Goal: Task Accomplishment & Management: Manage account settings

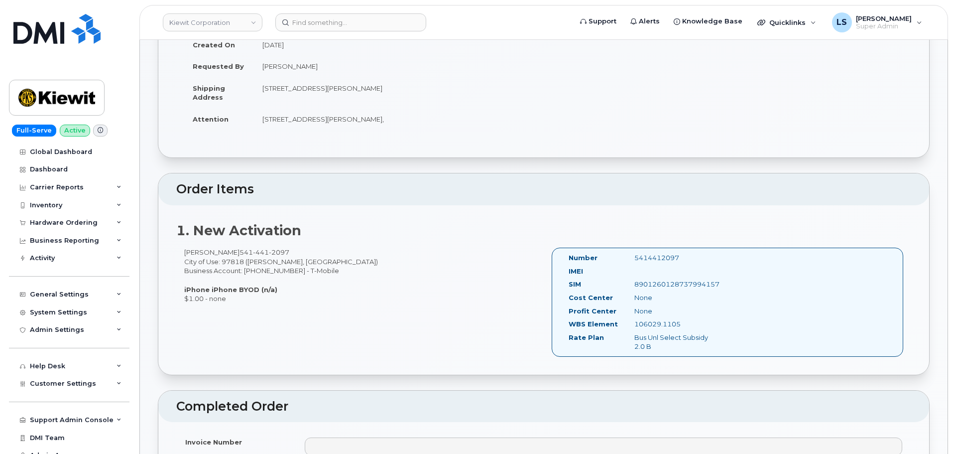
scroll to position [249, 0]
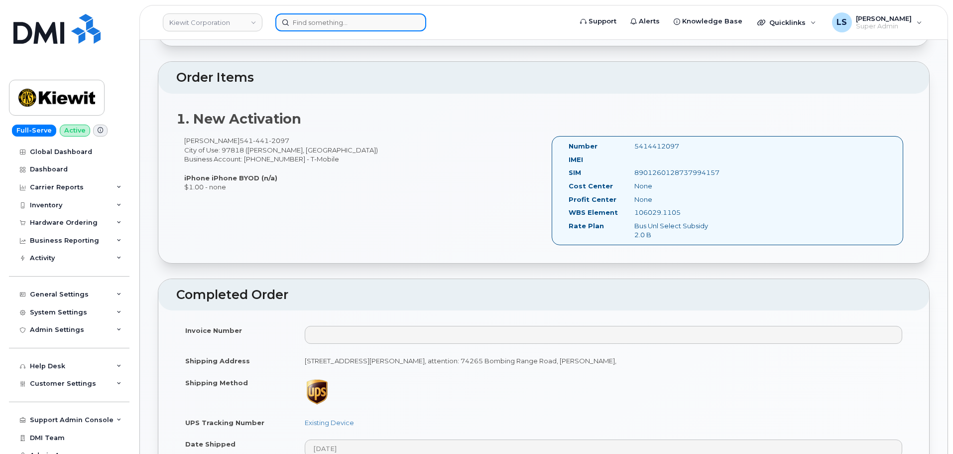
click at [328, 29] on input at bounding box center [350, 22] width 151 height 18
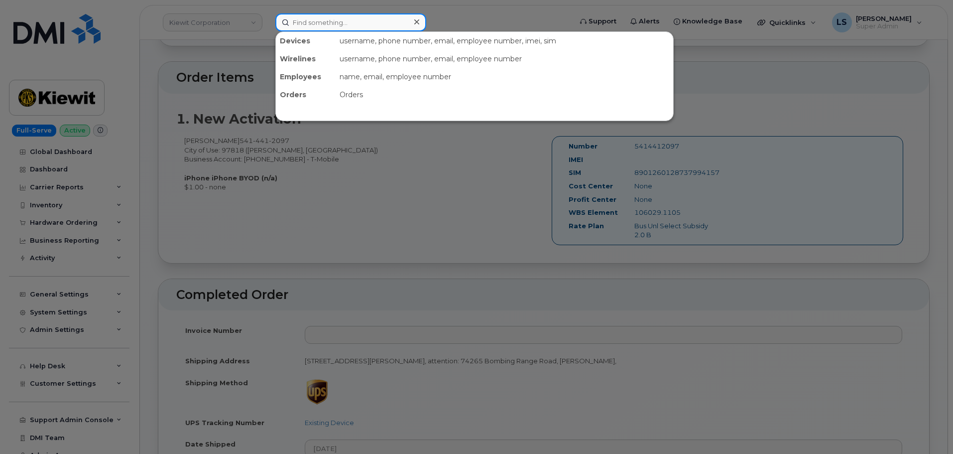
paste input "720-793-3350"
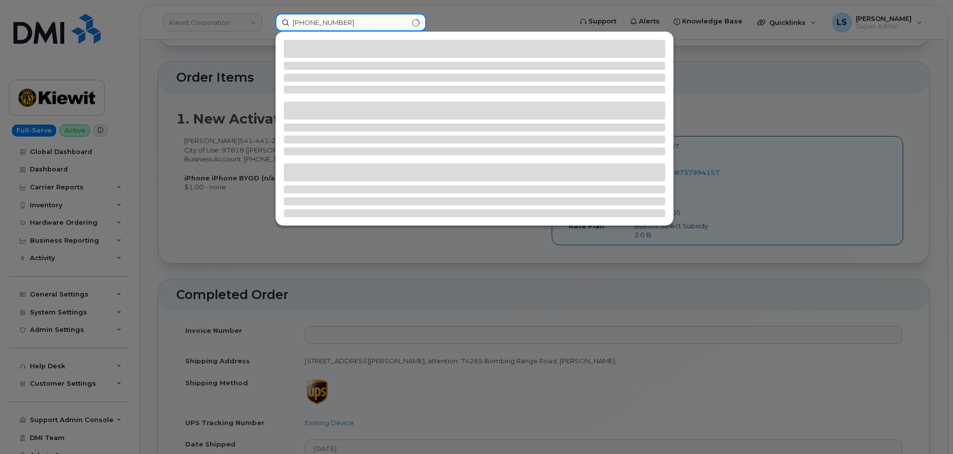
type input "720-793-3350"
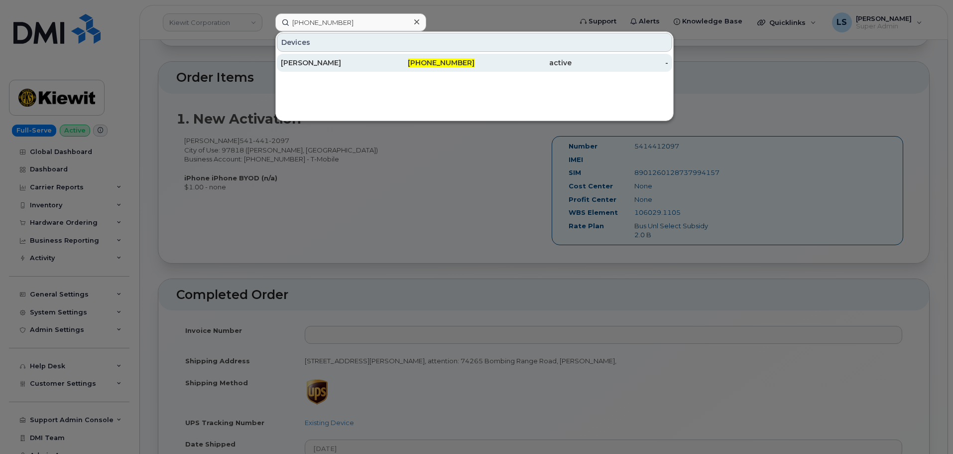
click at [421, 68] on div "720-793-3350" at bounding box center [426, 63] width 97 height 18
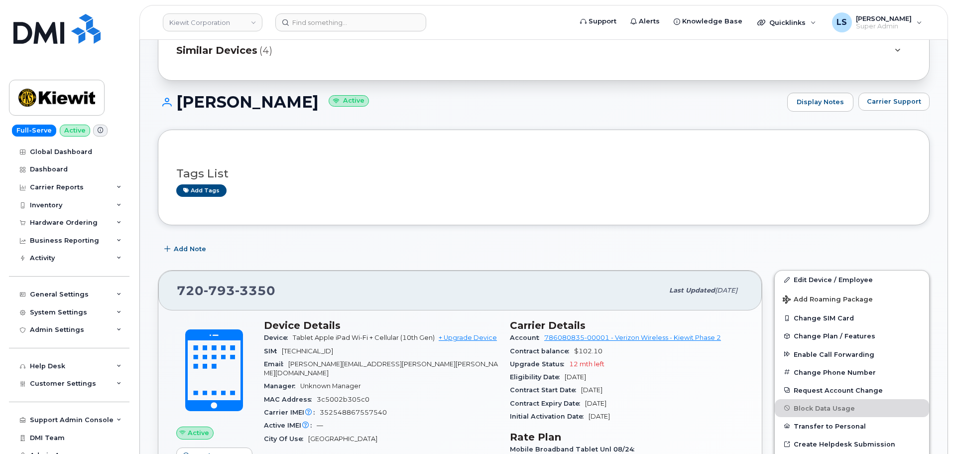
scroll to position [100, 0]
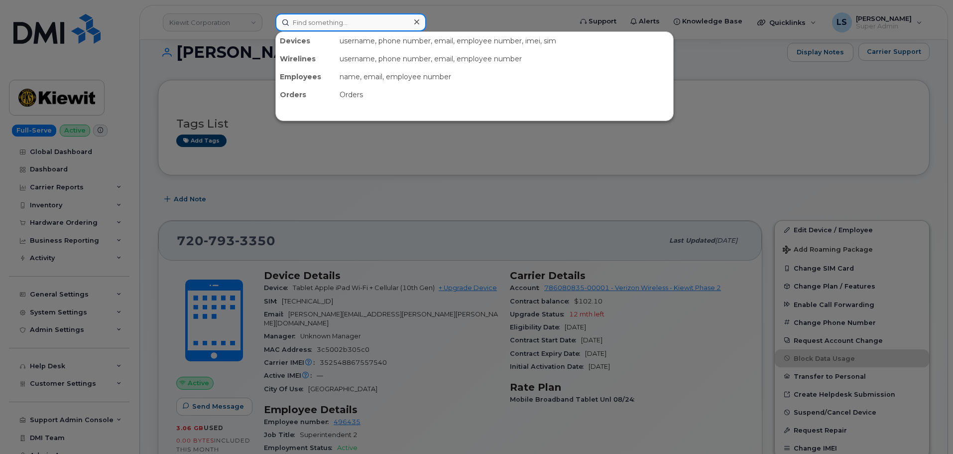
click at [342, 17] on input at bounding box center [350, 22] width 151 height 18
paste input "778.552.9697"
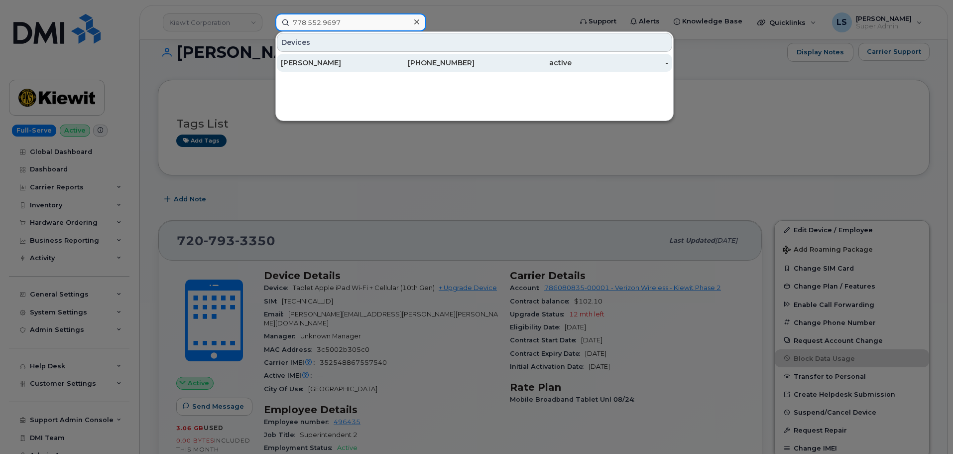
type input "778.552.9697"
click at [336, 60] on div "[PERSON_NAME]" at bounding box center [329, 63] width 97 height 10
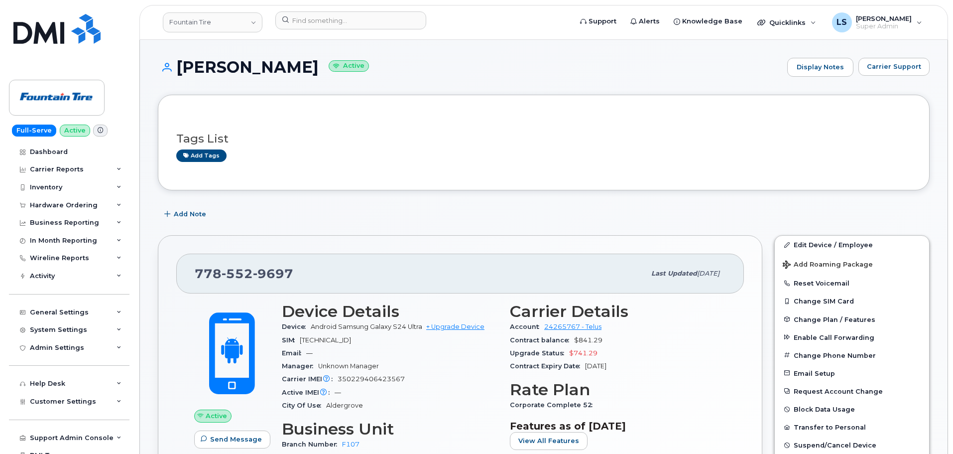
scroll to position [50, 0]
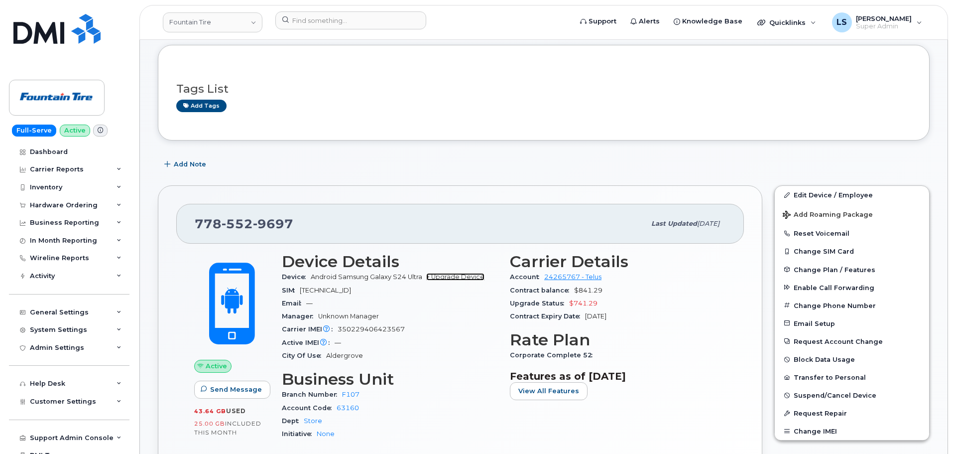
click at [463, 275] on link "+ Upgrade Device" at bounding box center [455, 276] width 58 height 7
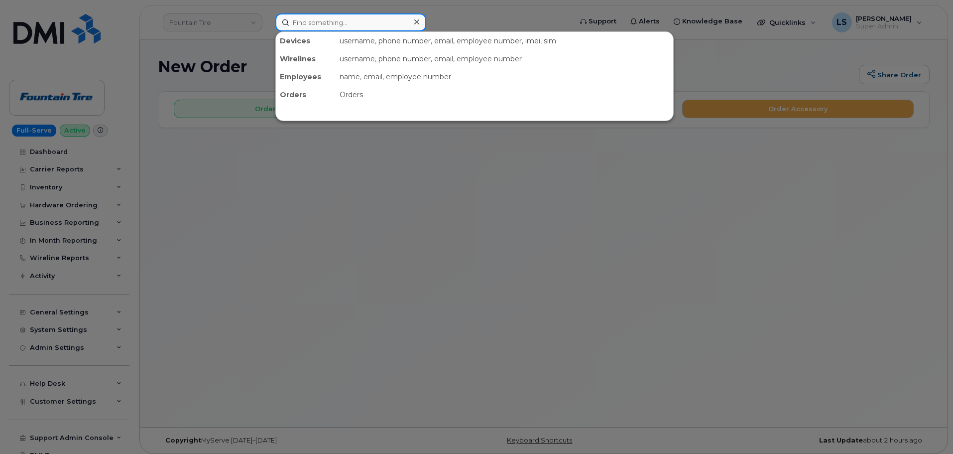
click at [351, 17] on input at bounding box center [350, 22] width 151 height 18
paste input "275273"
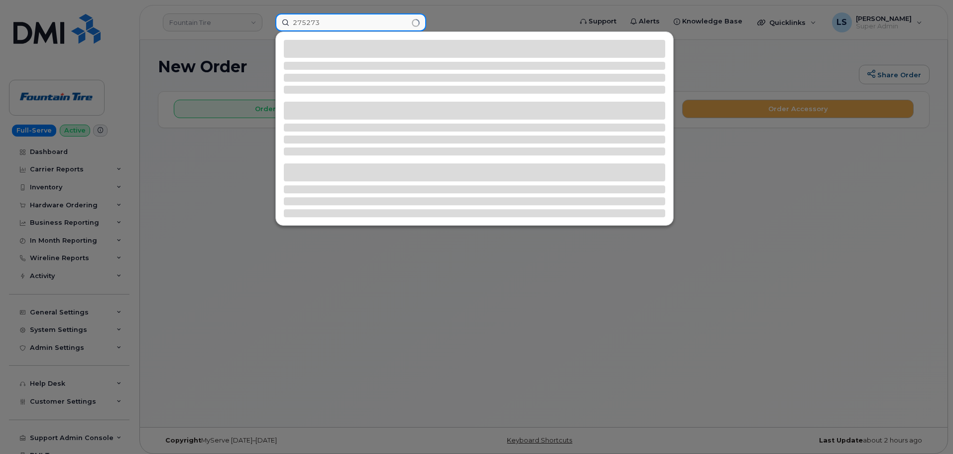
type input "275273"
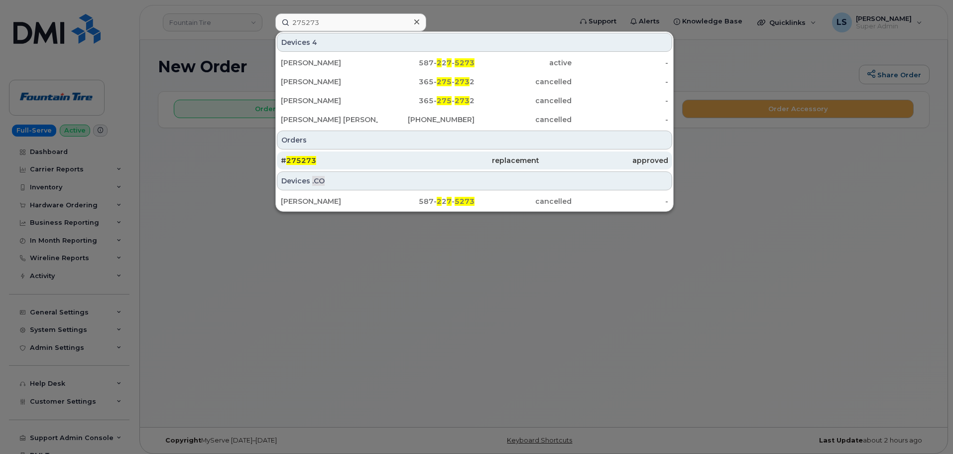
click at [380, 155] on div "# 275273" at bounding box center [345, 160] width 129 height 18
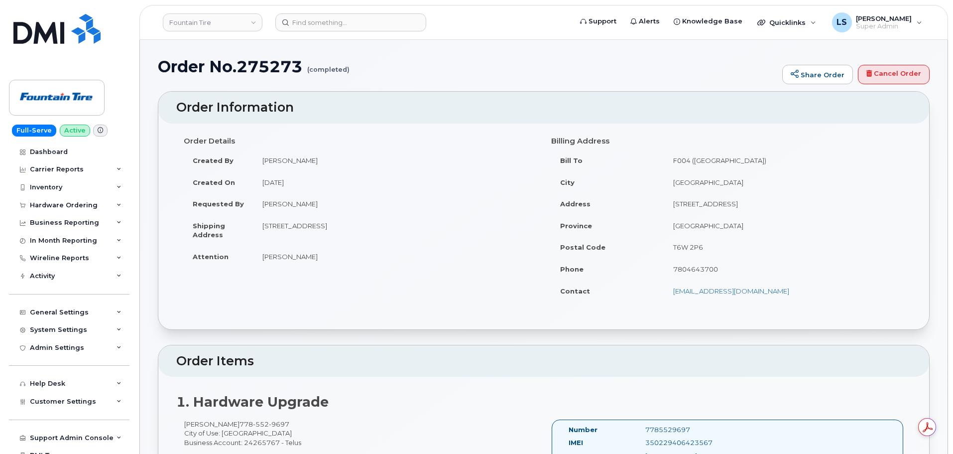
click at [339, 12] on header "Fountain Tire Support Alerts Knowledge Base Quicklinks Suspend / Cancel Device …" at bounding box center [543, 22] width 809 height 35
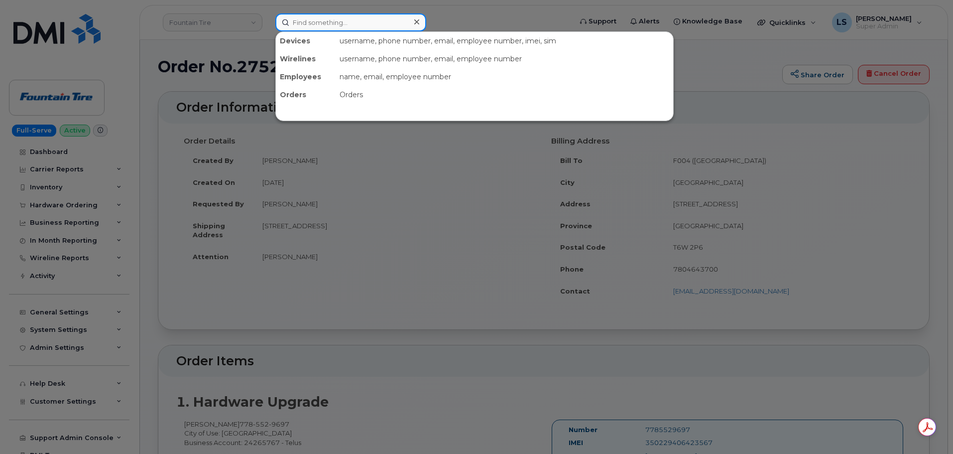
click at [336, 24] on input at bounding box center [350, 22] width 151 height 18
paste input "778.552.9697"
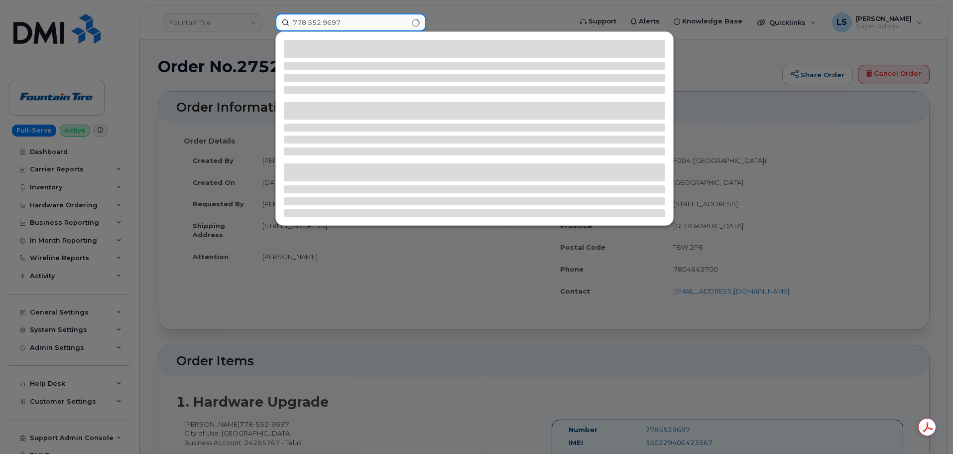
type input "778.552.9697"
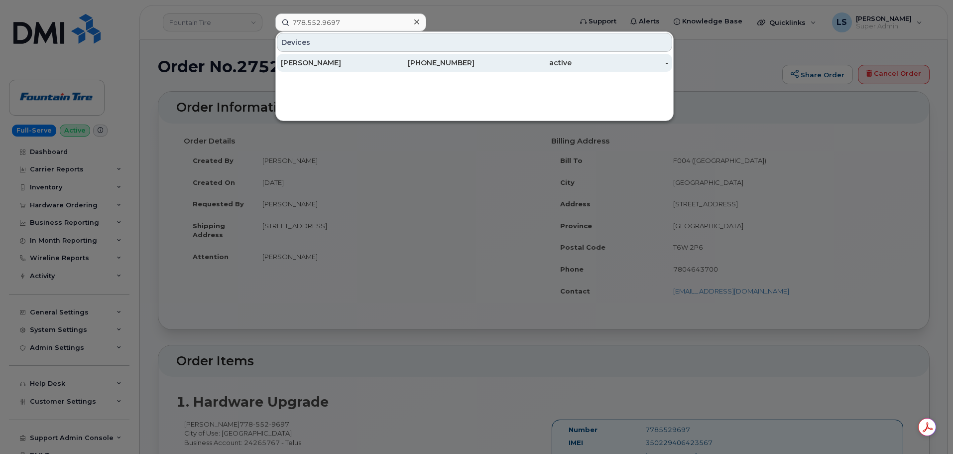
click at [303, 67] on div "[PERSON_NAME]" at bounding box center [329, 63] width 97 height 10
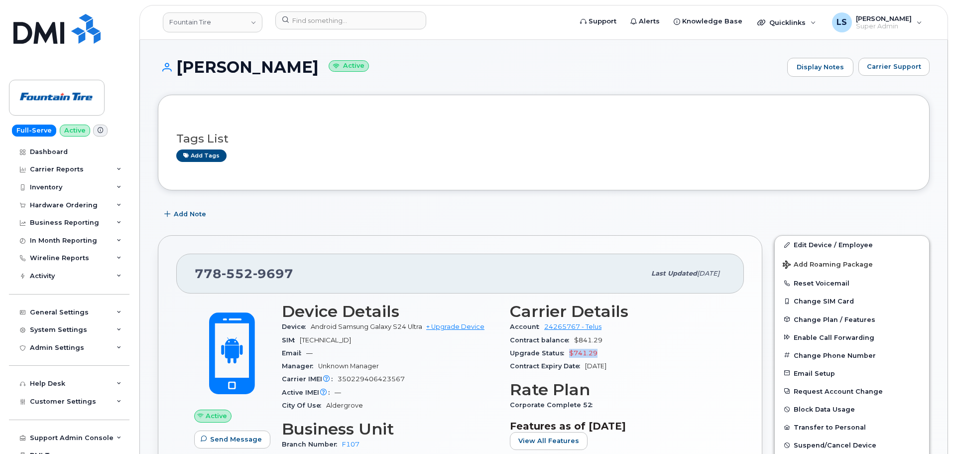
drag, startPoint x: 566, startPoint y: 353, endPoint x: 602, endPoint y: 354, distance: 35.4
click at [602, 354] on div "Upgrade Status $741.29" at bounding box center [618, 353] width 216 height 13
copy span "$741.29"
drag, startPoint x: 304, startPoint y: 276, endPoint x: 196, endPoint y: 279, distance: 107.7
click at [196, 279] on div "778 552 9697" at bounding box center [420, 273] width 451 height 21
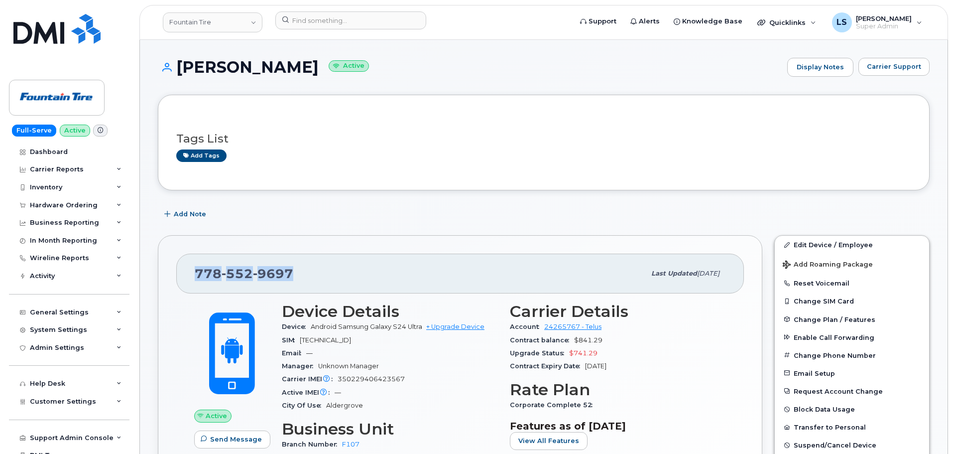
copy span "778 552 9697"
click at [464, 330] on link "+ Upgrade Device" at bounding box center [455, 326] width 58 height 7
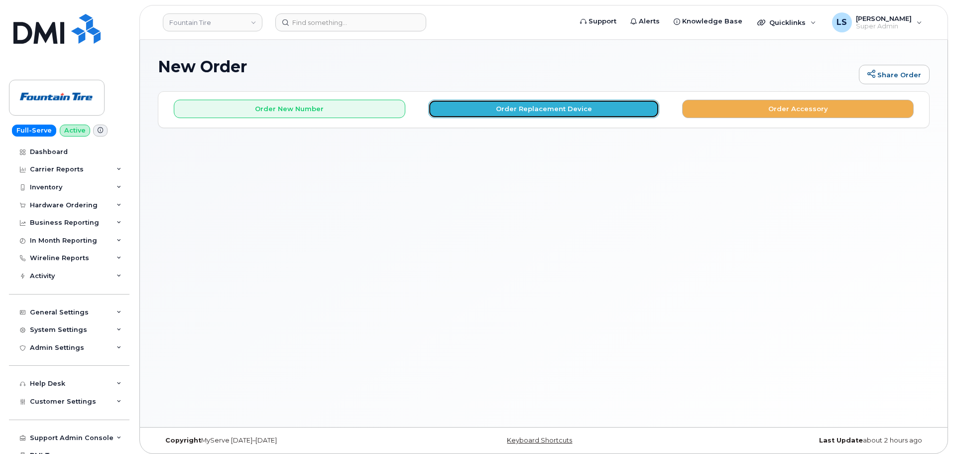
click at [496, 102] on button "Order Replacement Device" at bounding box center [544, 109] width 232 height 18
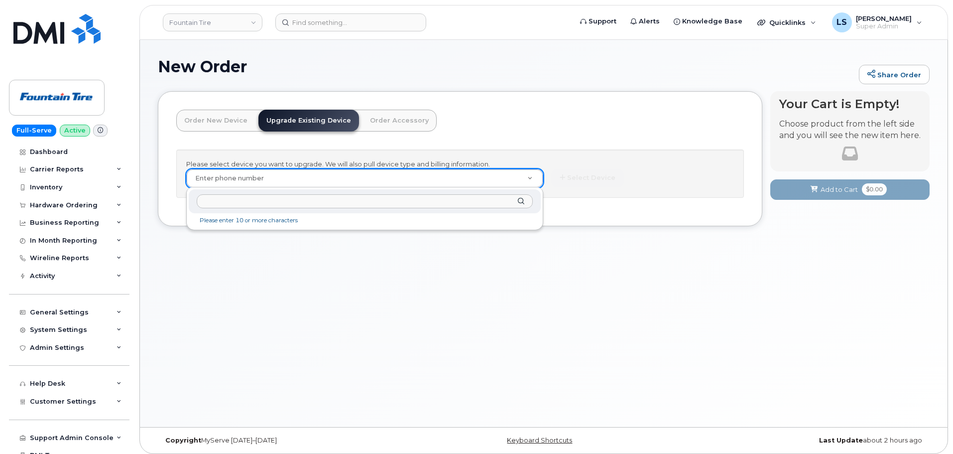
type input "7785529697"
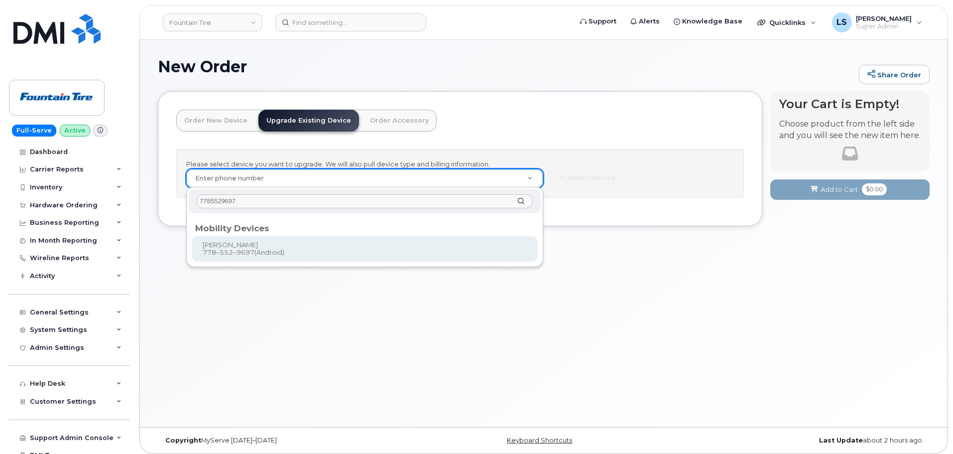
type input "655809"
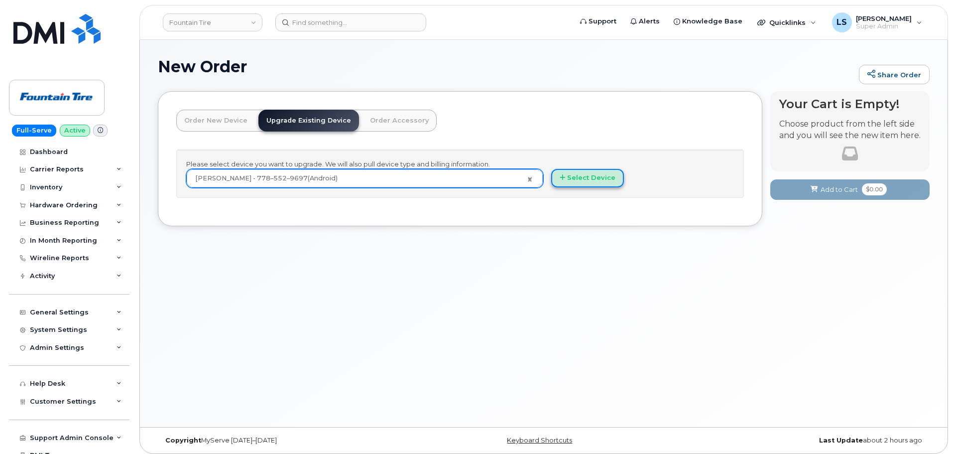
click at [584, 180] on button "Select Device" at bounding box center [587, 178] width 73 height 18
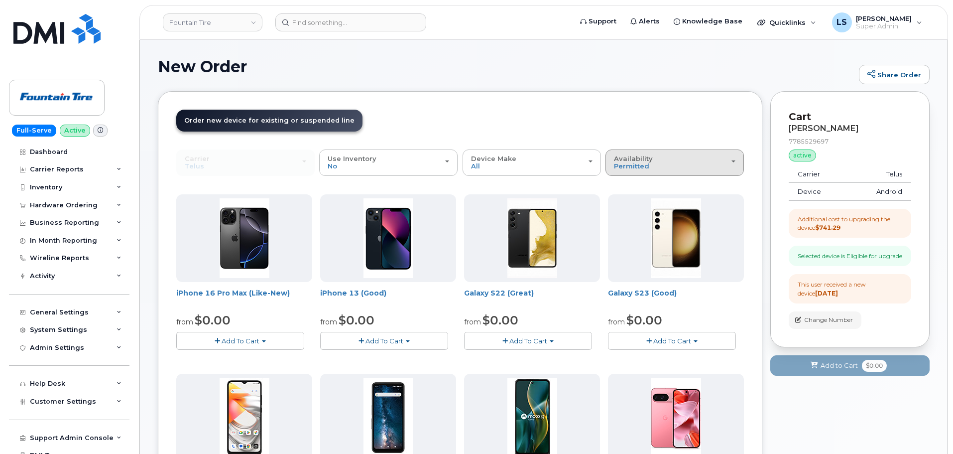
click at [650, 163] on div "Availability Permitted All" at bounding box center [675, 162] width 122 height 15
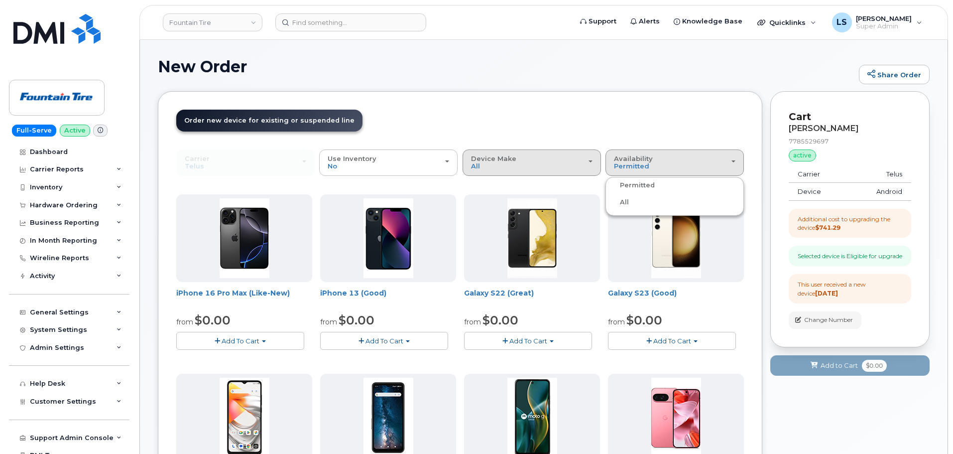
click at [508, 172] on button "Device Make All Aircard Android Cell Phone HUB iPhone Tablet Unknown" at bounding box center [532, 162] width 138 height 26
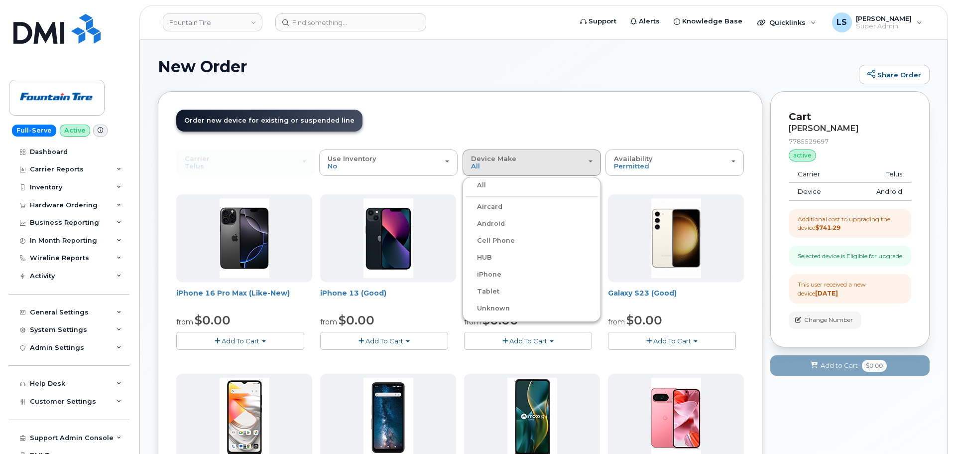
click at [497, 221] on label "Android" at bounding box center [485, 224] width 40 height 12
click at [0, 0] on input "Android" at bounding box center [0, 0] width 0 height 0
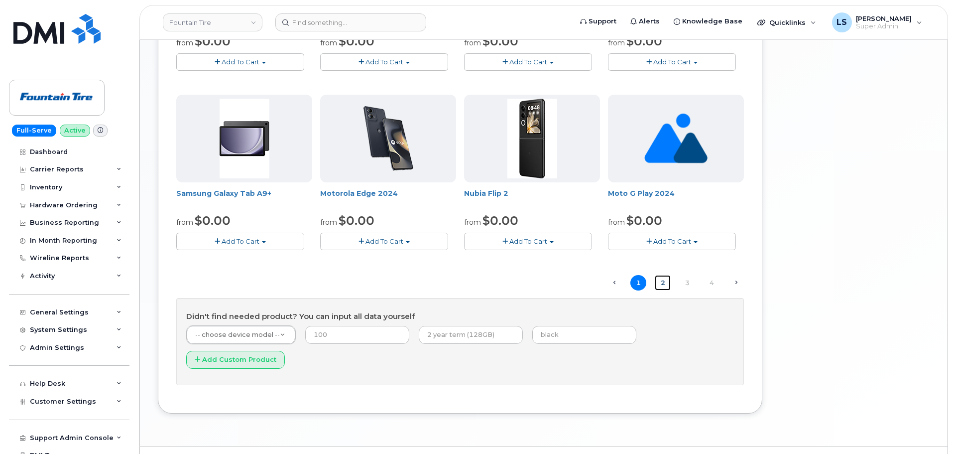
click at [670, 284] on link "2" at bounding box center [663, 282] width 16 height 15
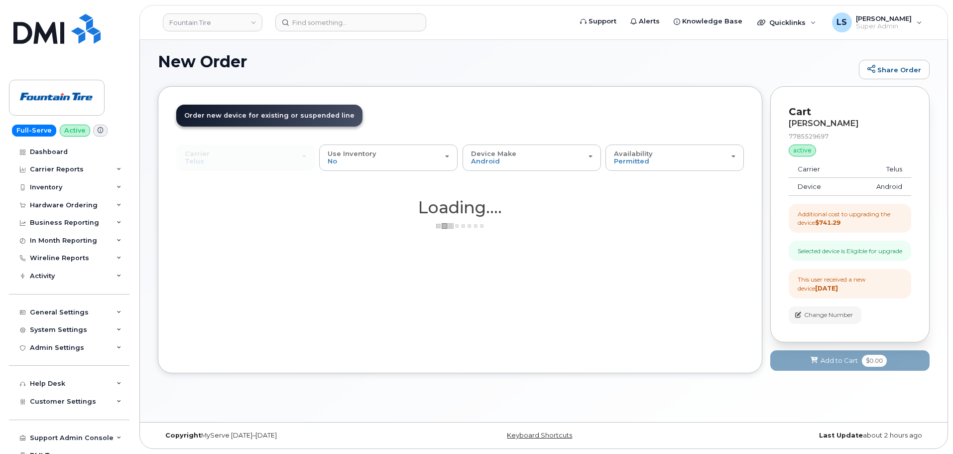
scroll to position [5, 0]
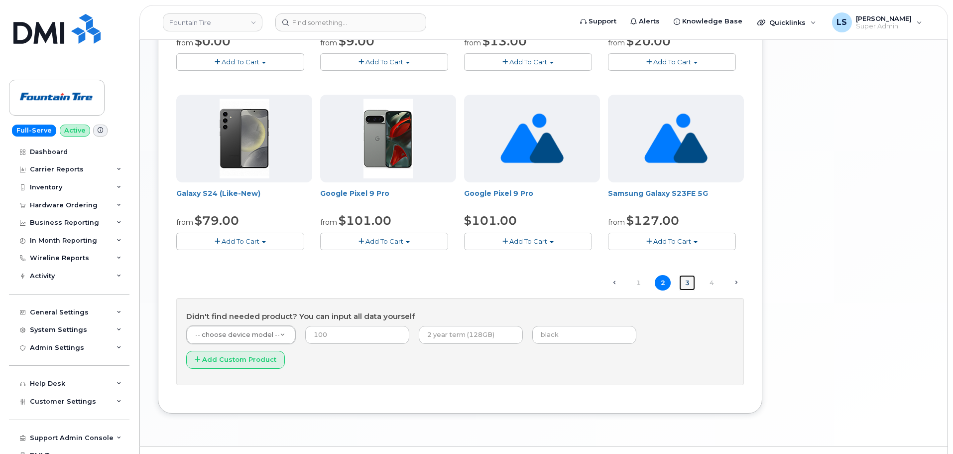
click at [693, 279] on link "3" at bounding box center [687, 282] width 16 height 15
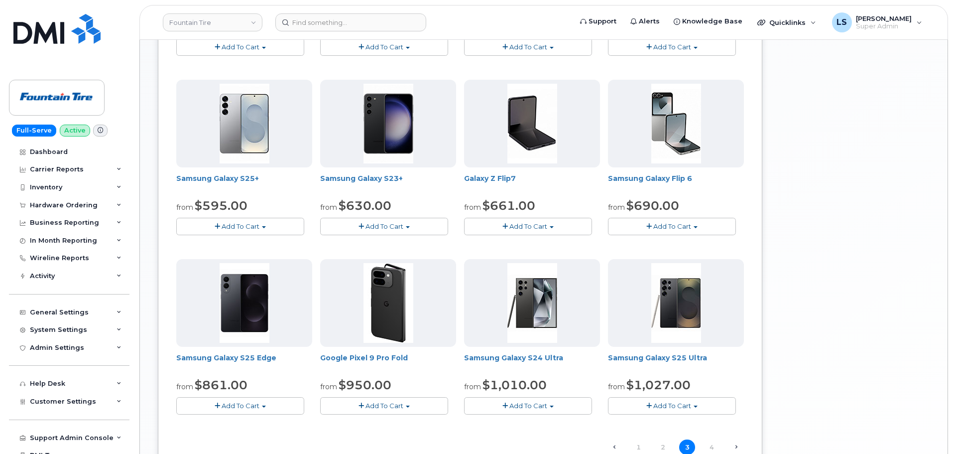
scroll to position [638, 0]
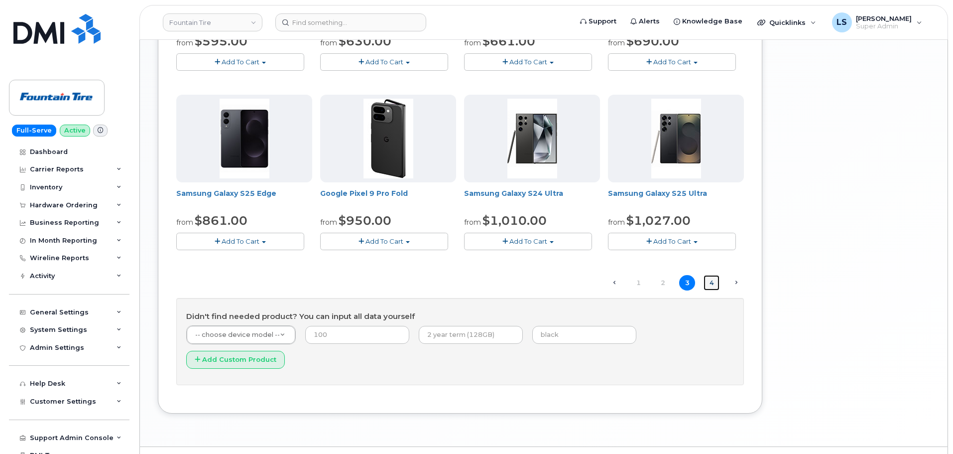
click at [710, 283] on link "4" at bounding box center [712, 282] width 16 height 15
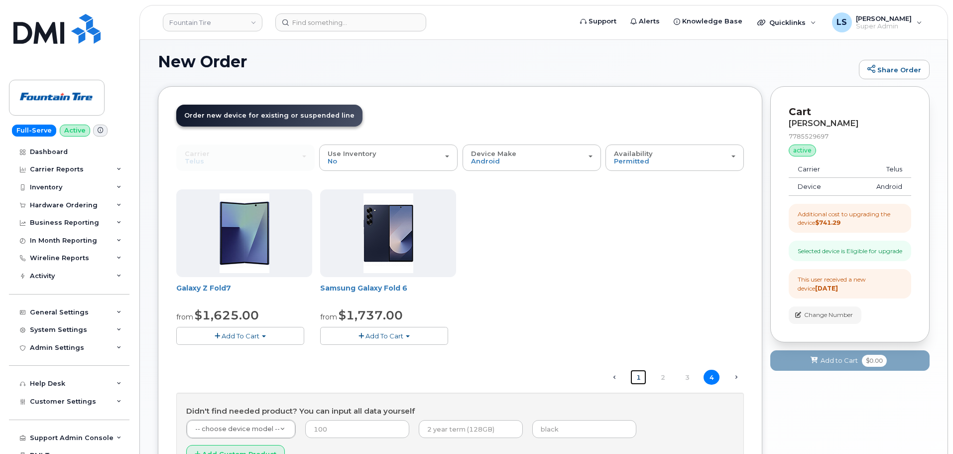
click at [644, 376] on link "1" at bounding box center [639, 377] width 16 height 15
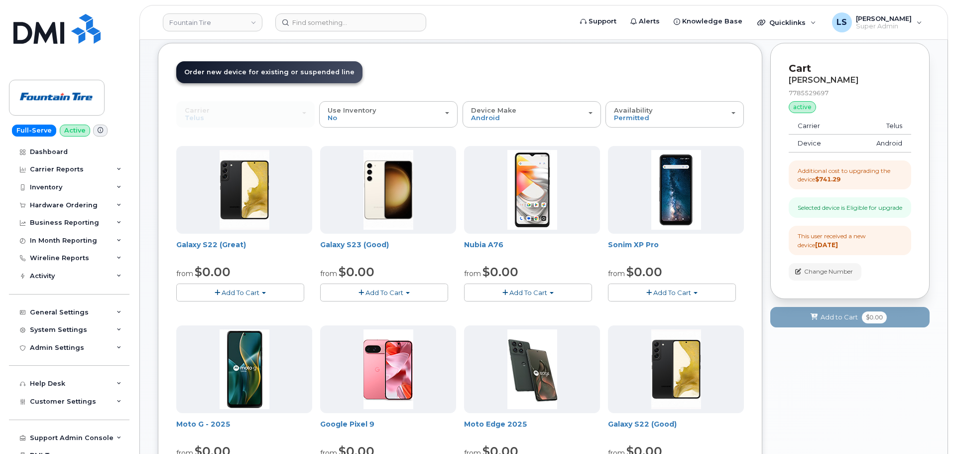
scroll to position [0, 0]
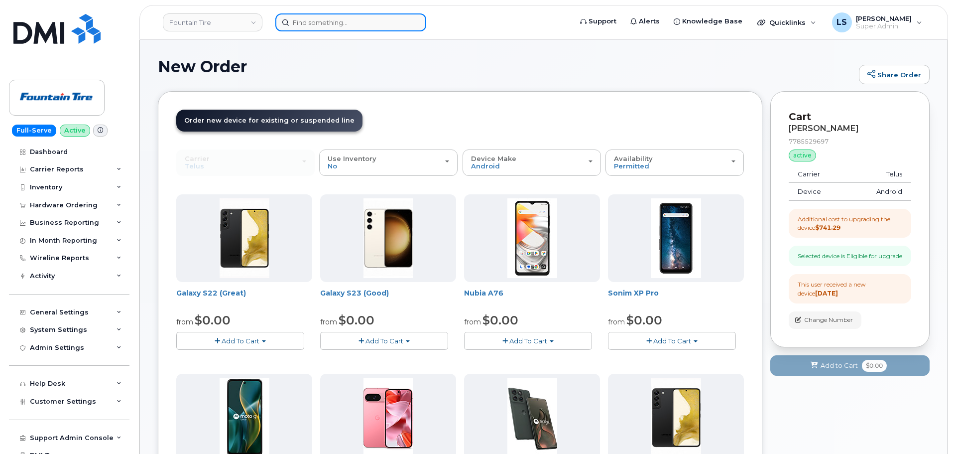
click at [352, 26] on input at bounding box center [350, 22] width 151 height 18
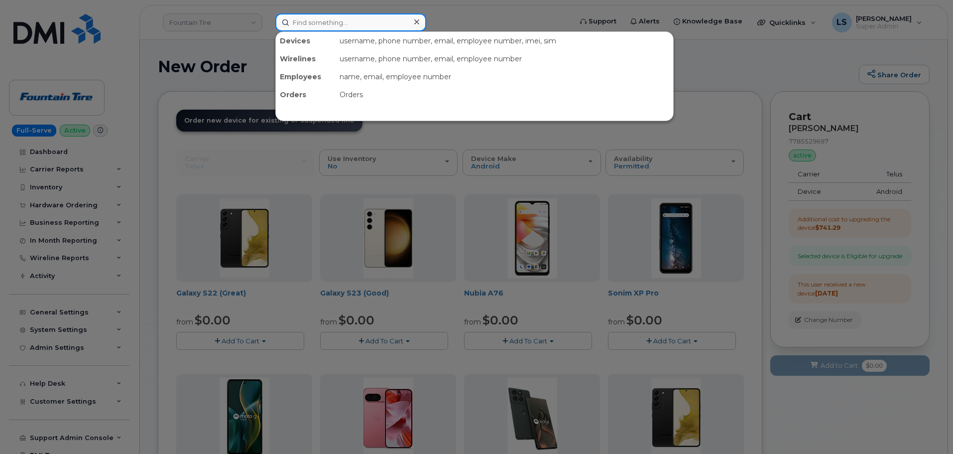
paste input "JOHN.BRESTIN@KIEWIT.COM"
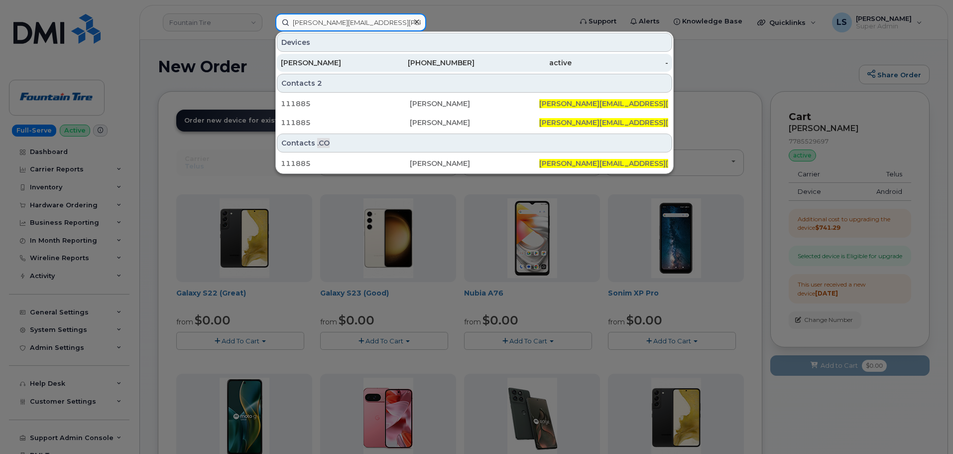
type input "[PERSON_NAME][EMAIL_ADDRESS][PERSON_NAME][DOMAIN_NAME]"
click at [336, 58] on div "[PERSON_NAME]" at bounding box center [329, 63] width 97 height 10
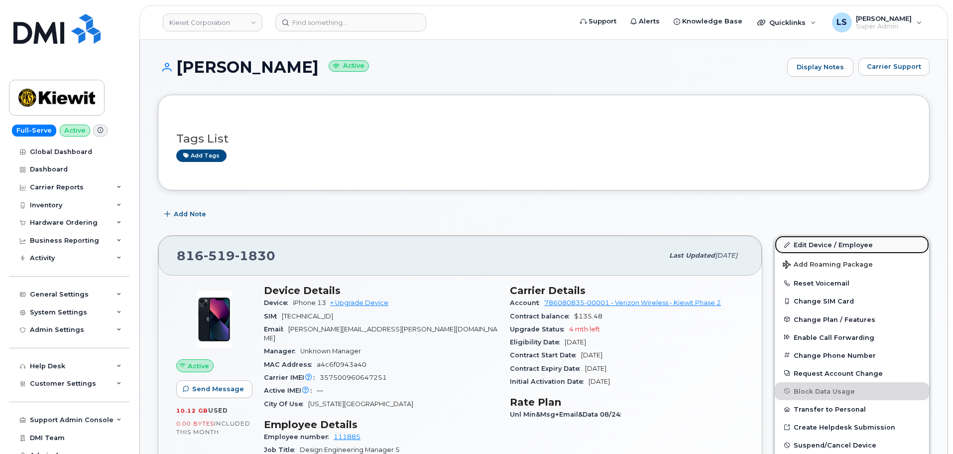
click at [797, 244] on link "Edit Device / Employee" at bounding box center [852, 245] width 154 height 18
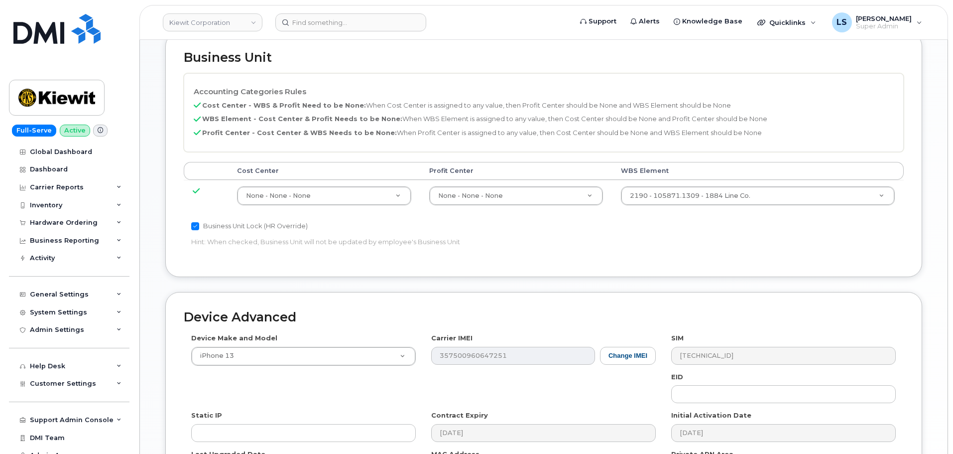
scroll to position [498, 0]
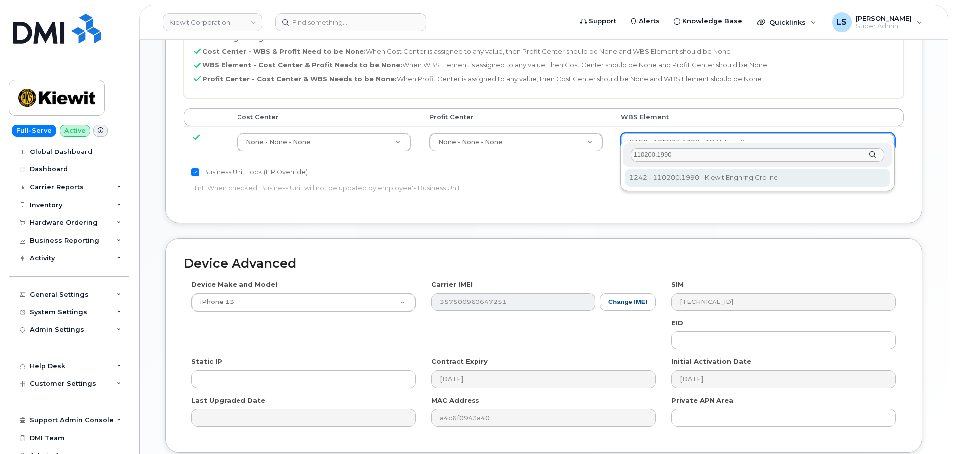
type input "110200.1990"
type input "29990217"
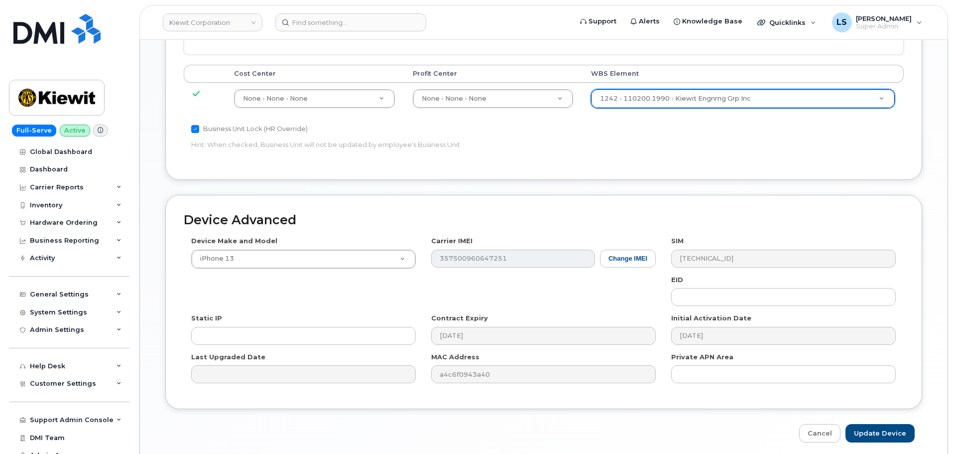
scroll to position [570, 0]
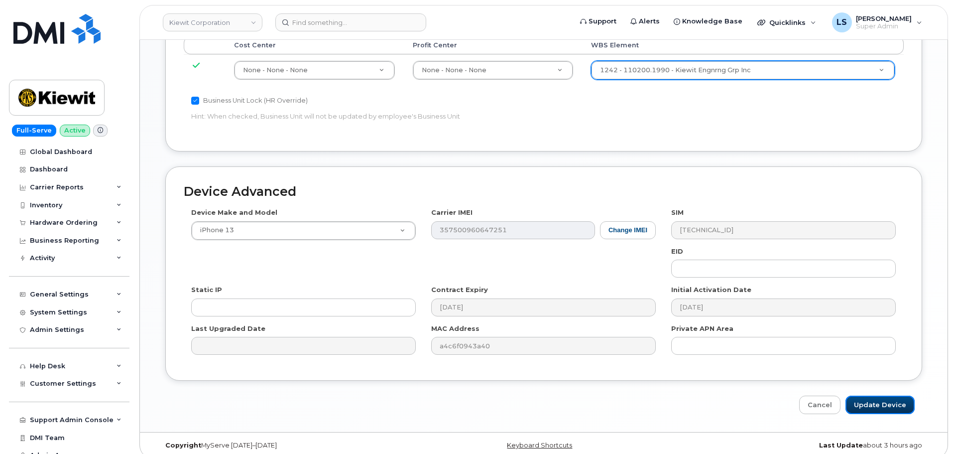
drag, startPoint x: 868, startPoint y: 394, endPoint x: 446, endPoint y: 314, distance: 428.8
click at [867, 396] on input "Update Device" at bounding box center [880, 405] width 69 height 18
type input "Saving..."
